Goal: Task Accomplishment & Management: Manage account settings

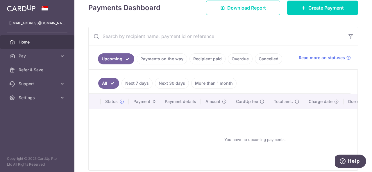
scroll to position [54, 0]
